Goal: Check status: Check status

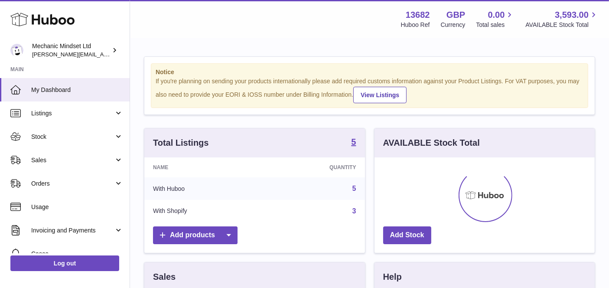
scroll to position [135, 220]
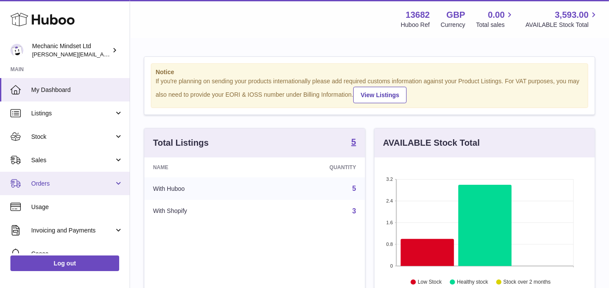
click at [68, 188] on link "Orders" at bounding box center [64, 183] width 129 height 23
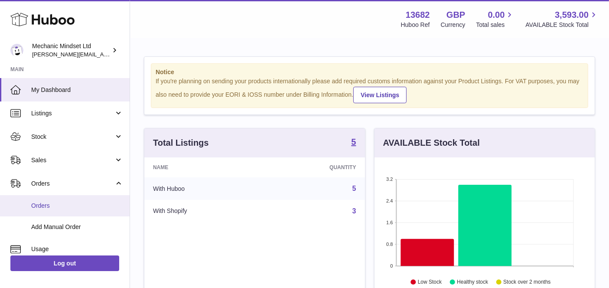
click at [68, 204] on span "Orders" at bounding box center [77, 205] width 92 height 8
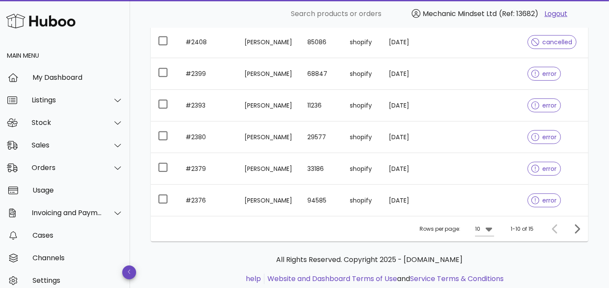
scroll to position [259, 0]
click at [490, 230] on icon at bounding box center [488, 228] width 10 height 10
click at [488, 270] on div "50" at bounding box center [487, 268] width 9 height 8
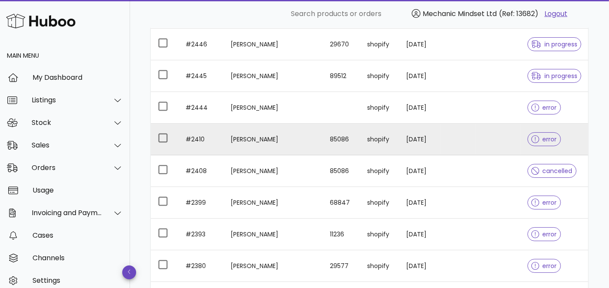
scroll to position [131, 0]
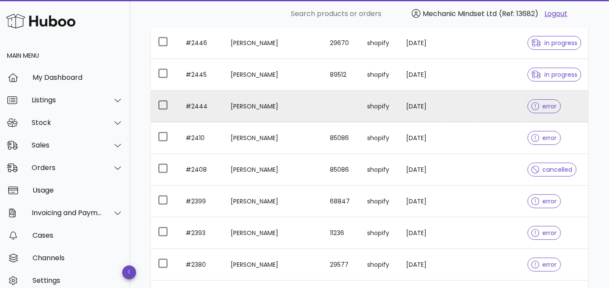
click at [538, 107] on div at bounding box center [536, 106] width 11 height 9
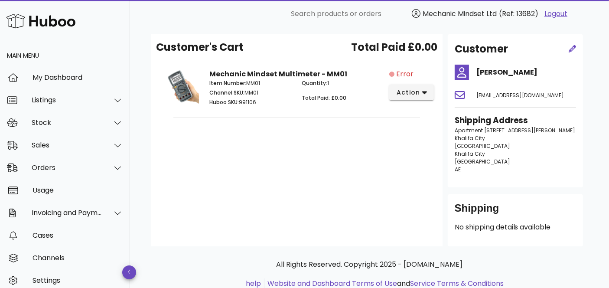
scroll to position [90, 0]
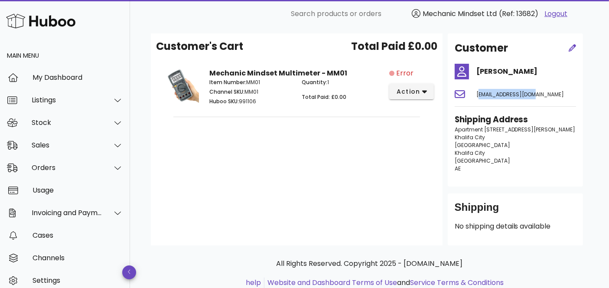
drag, startPoint x: 537, startPoint y: 95, endPoint x: 477, endPoint y: 96, distance: 60.2
click at [477, 96] on div "navidp81@gmail.com" at bounding box center [526, 94] width 110 height 21
copy span "navidp81@gmail.com"
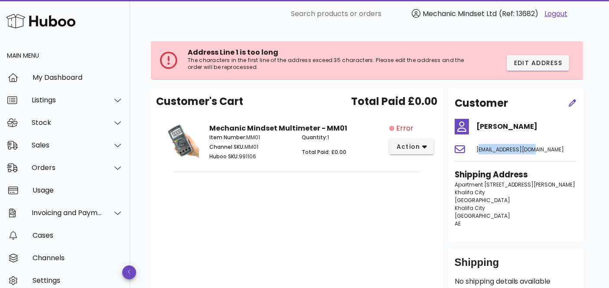
scroll to position [36, 0]
